Goal: Transaction & Acquisition: Purchase product/service

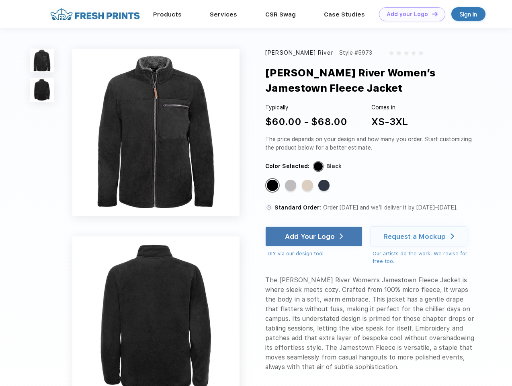
click at [409, 14] on link "Add your Logo Design Tool" at bounding box center [412, 14] width 66 height 14
click at [0, 0] on div "Design Tool" at bounding box center [0, 0] width 0 height 0
click at [431, 14] on link "Add your Logo Design Tool" at bounding box center [412, 14] width 66 height 14
click at [42, 60] on img at bounding box center [42, 61] width 24 height 24
click at [42, 90] on img at bounding box center [42, 90] width 24 height 24
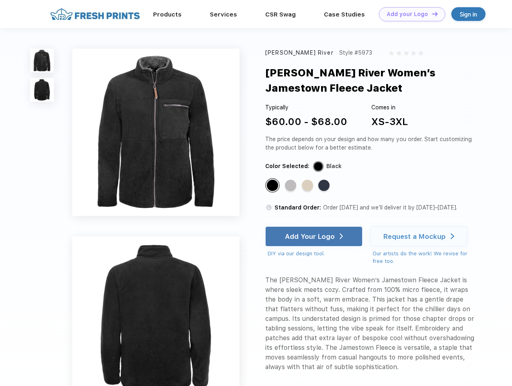
click at [273, 186] on div "Standard Color" at bounding box center [272, 185] width 11 height 11
click at [292, 186] on div "Standard Color" at bounding box center [290, 185] width 11 height 11
click at [308, 186] on div "Standard Color" at bounding box center [307, 185] width 11 height 11
click at [325, 186] on div "Standard Color" at bounding box center [323, 185] width 11 height 11
click at [315, 236] on div "Add Your Logo" at bounding box center [310, 236] width 50 height 8
